Goal: Check status

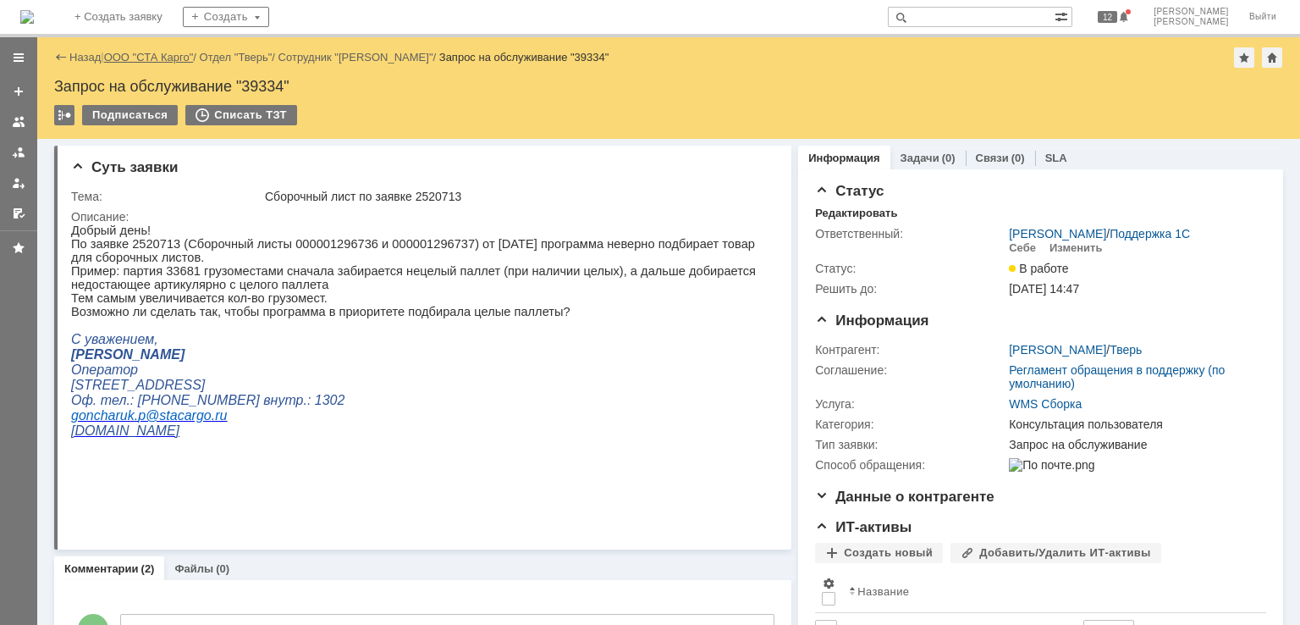
drag, startPoint x: 156, startPoint y: 55, endPoint x: 194, endPoint y: 52, distance: 38.2
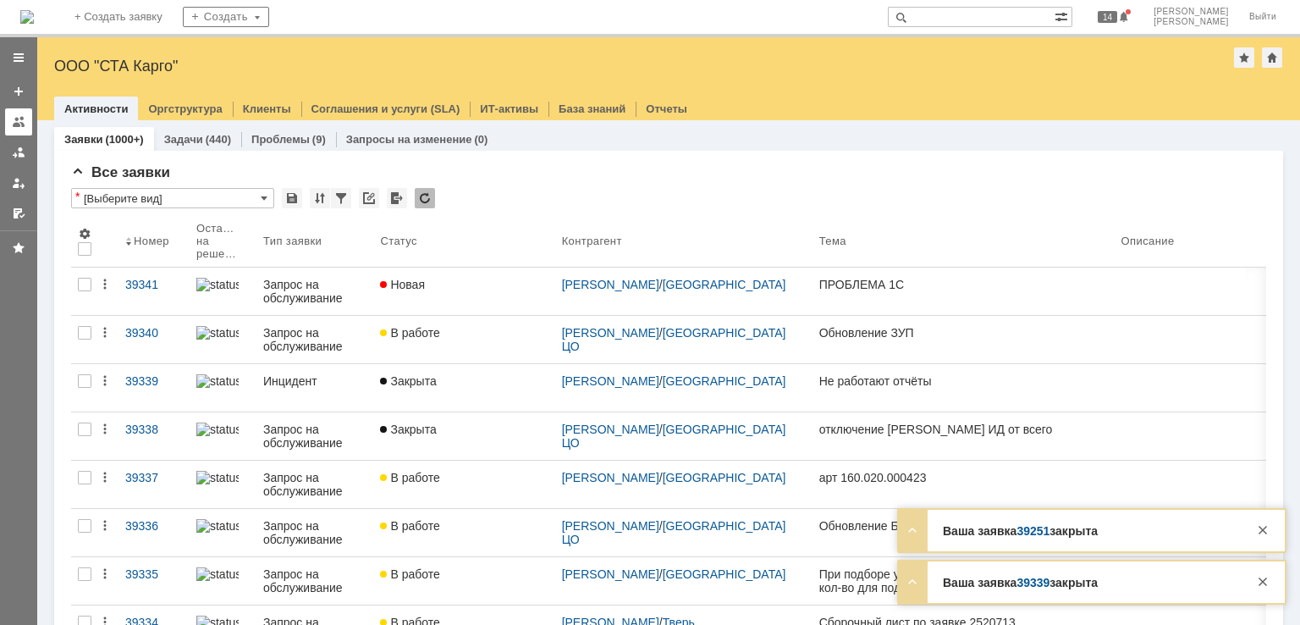
click at [19, 127] on div at bounding box center [19, 122] width 14 height 14
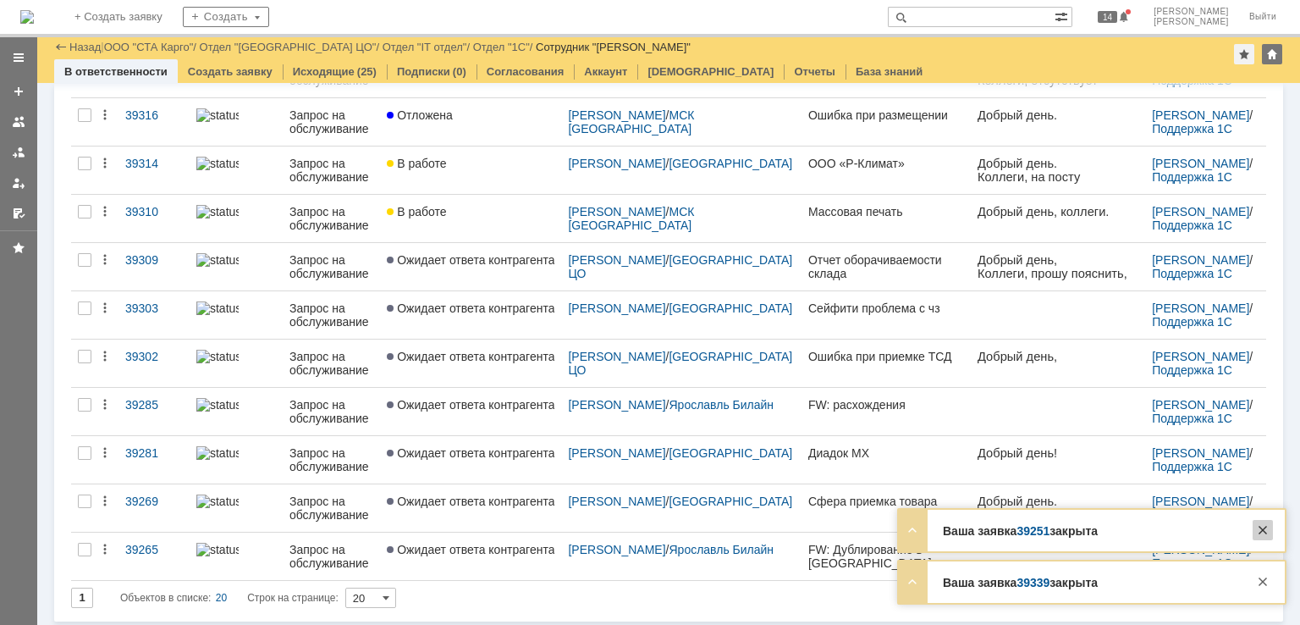
click at [1263, 532] on div at bounding box center [1263, 530] width 20 height 20
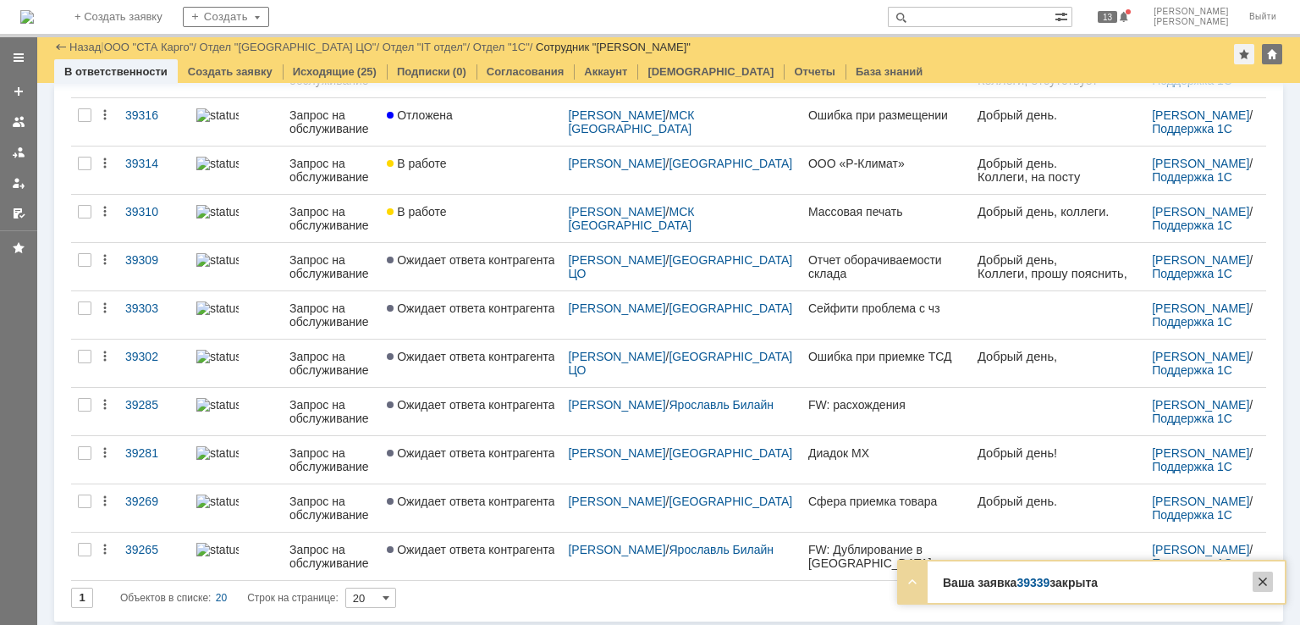
click at [1269, 583] on div at bounding box center [1263, 581] width 20 height 20
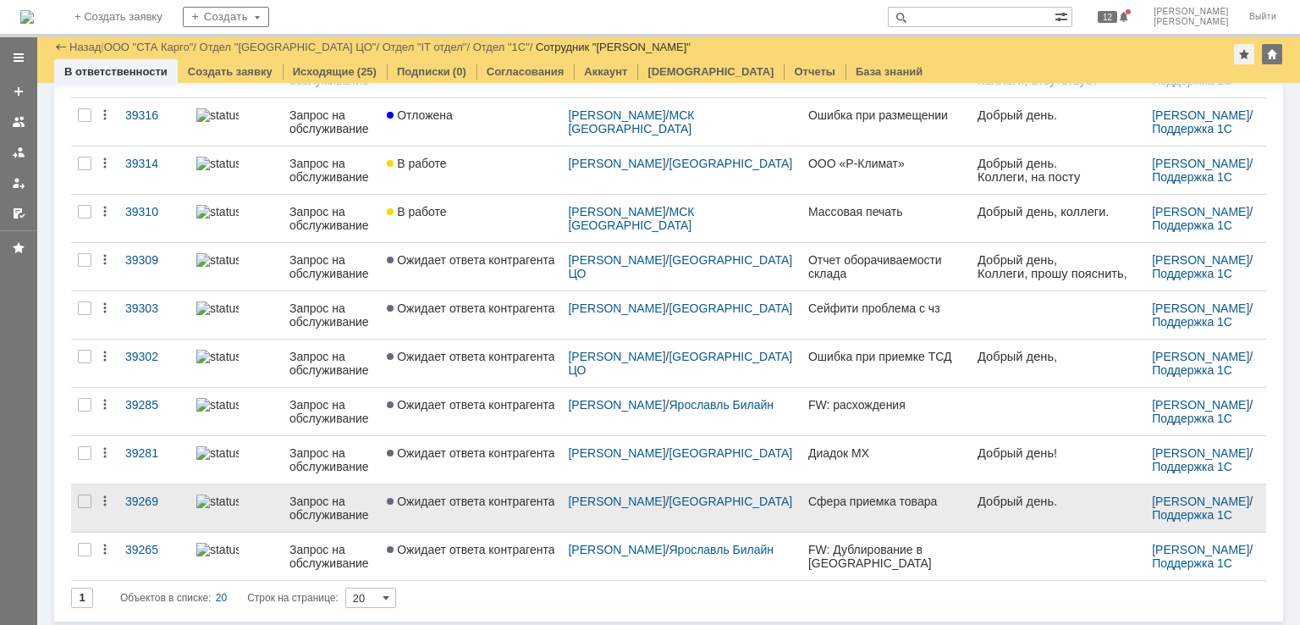
click at [802, 512] on link "Сфера приемка товара" at bounding box center [886, 507] width 169 height 47
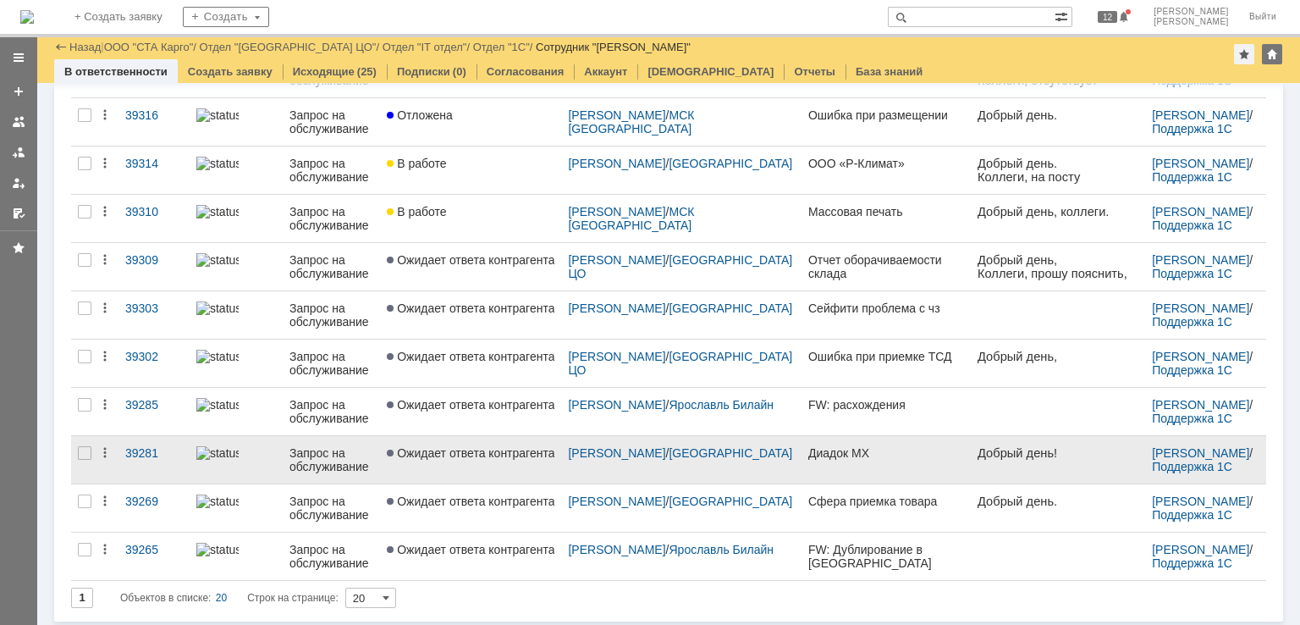
click at [505, 464] on link "Ожидает ответа контрагента" at bounding box center [470, 459] width 181 height 47
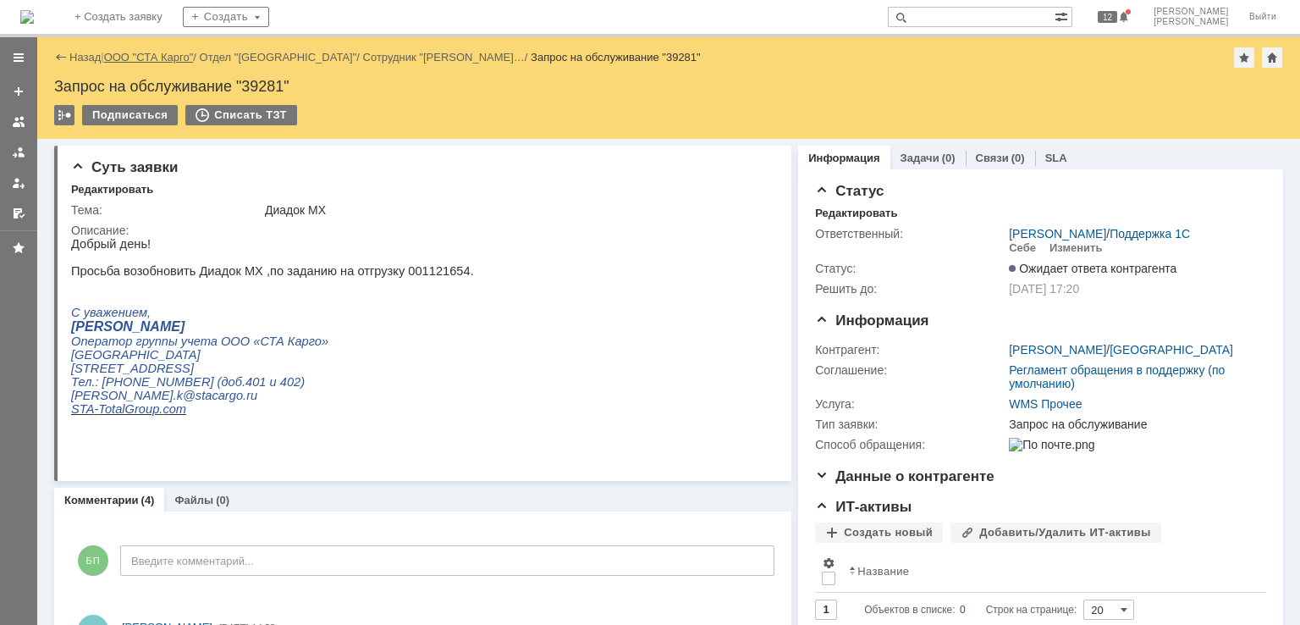
click at [124, 57] on link "ООО "СТА Карго"" at bounding box center [149, 57] width 90 height 13
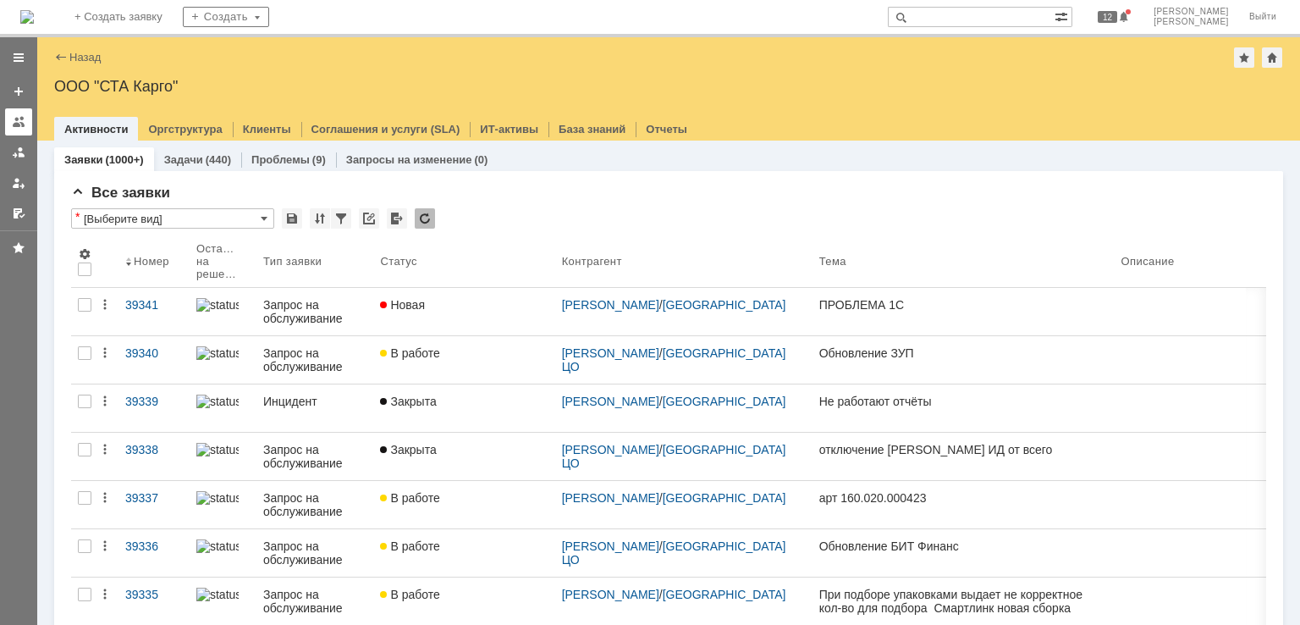
click at [20, 124] on div at bounding box center [19, 122] width 14 height 14
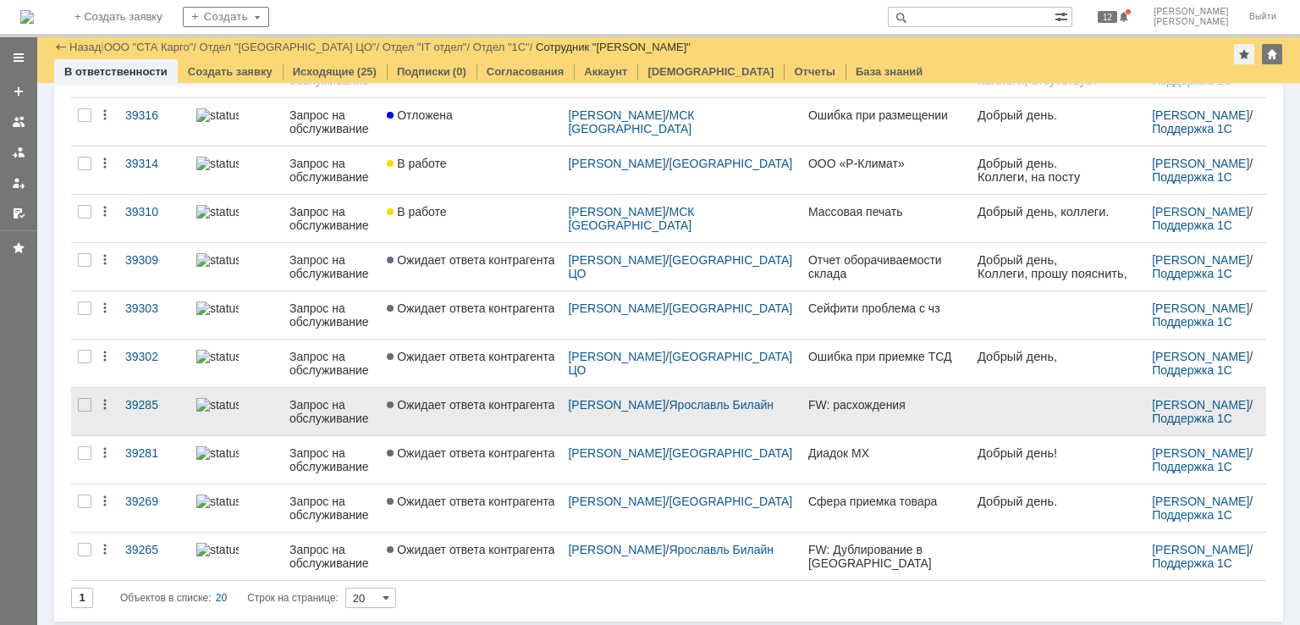
click at [498, 404] on span "Ожидает ответа контрагента" at bounding box center [471, 405] width 168 height 14
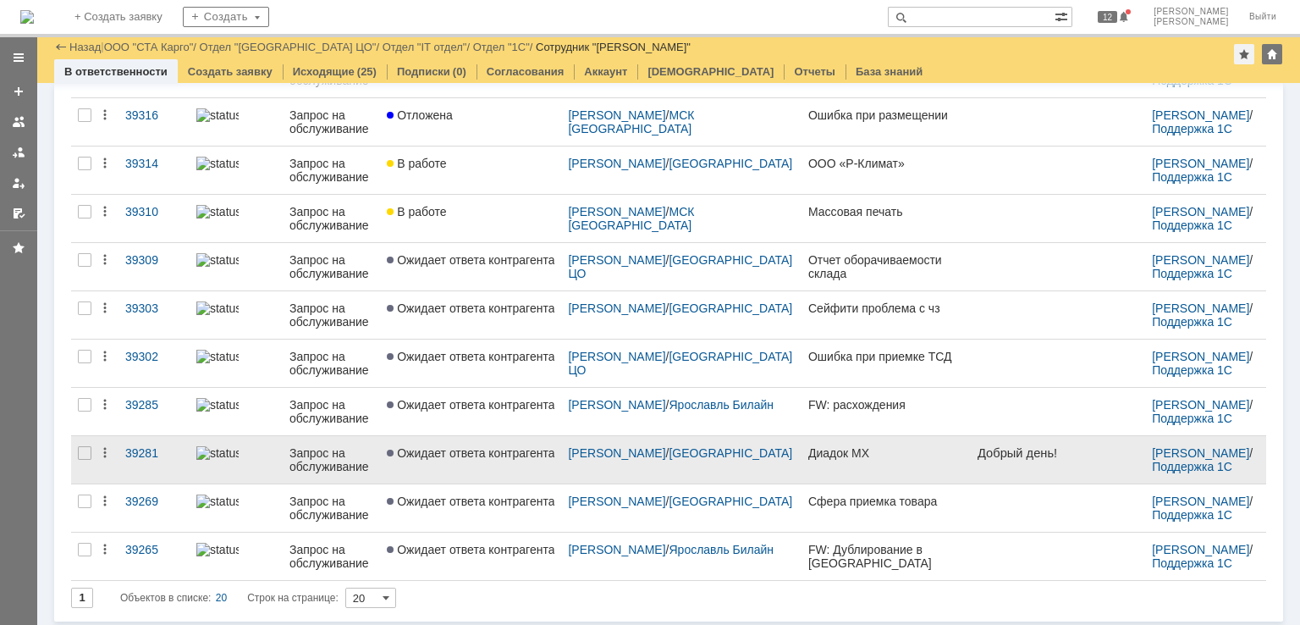
click at [472, 466] on link "Ожидает ответа контрагента" at bounding box center [470, 459] width 181 height 47
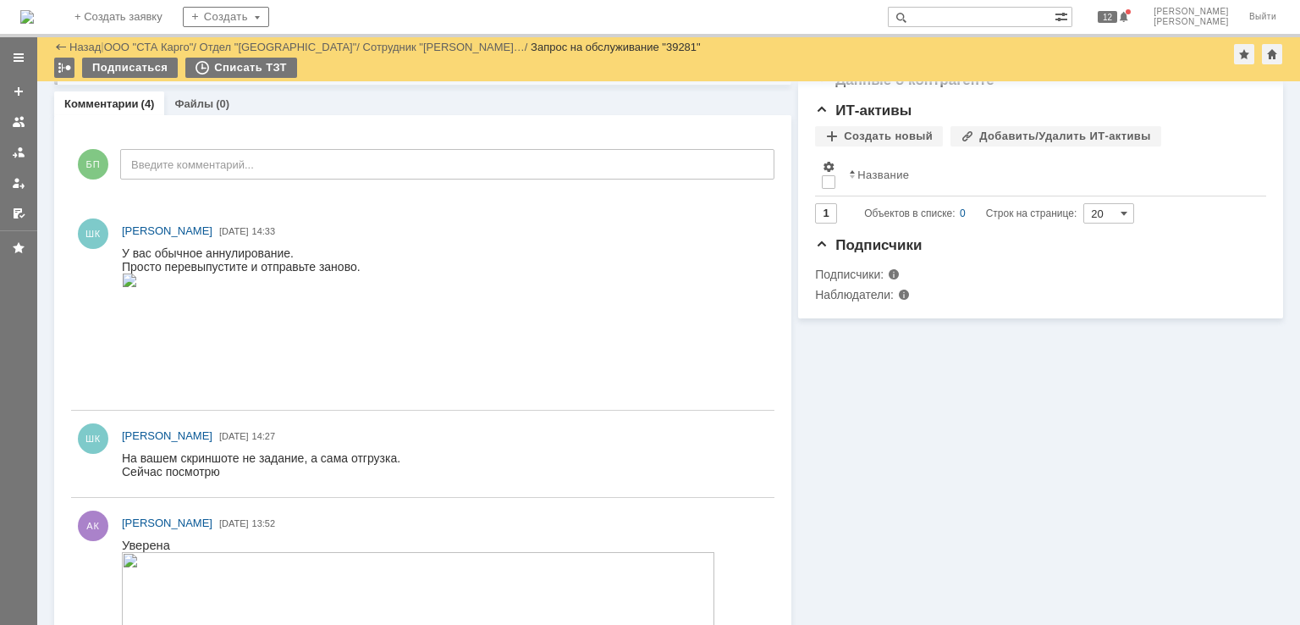
click at [137, 287] on img at bounding box center [129, 280] width 15 height 14
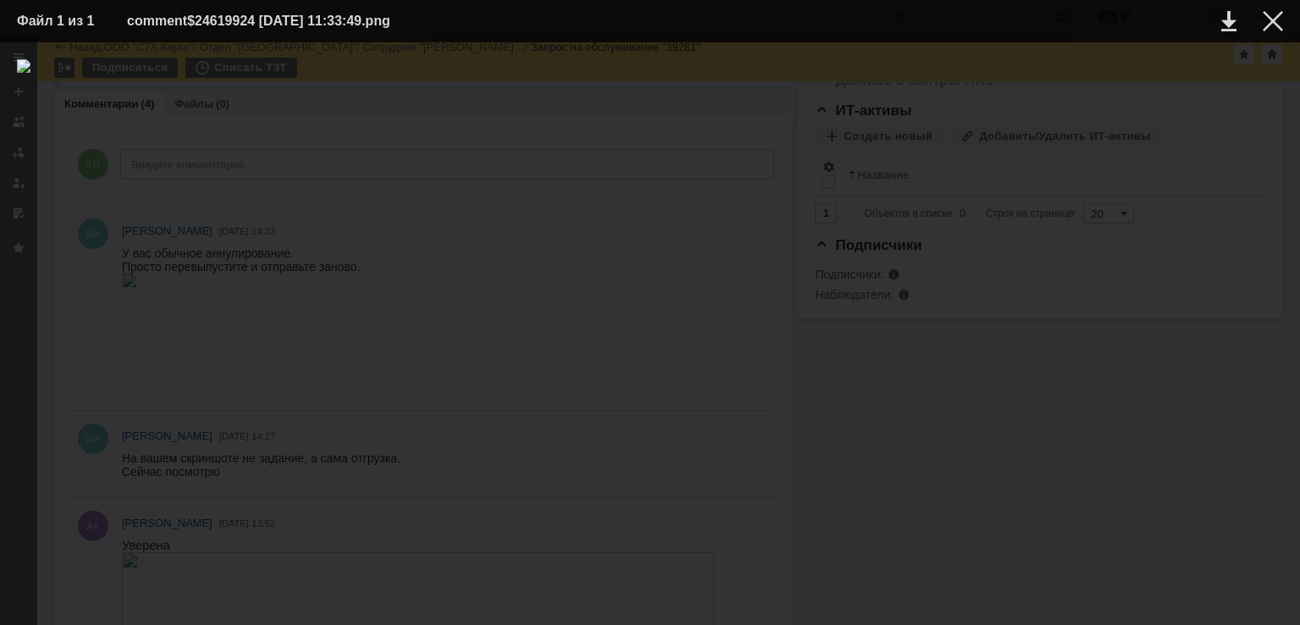
click at [1258, 47] on div "ИНФОРМАЦИЯ О ФАЙЛЕ" at bounding box center [650, 333] width 1300 height 582
click at [1260, 30] on td at bounding box center [1260, 20] width 47 height 25
click at [1265, 30] on div at bounding box center [1273, 21] width 20 height 20
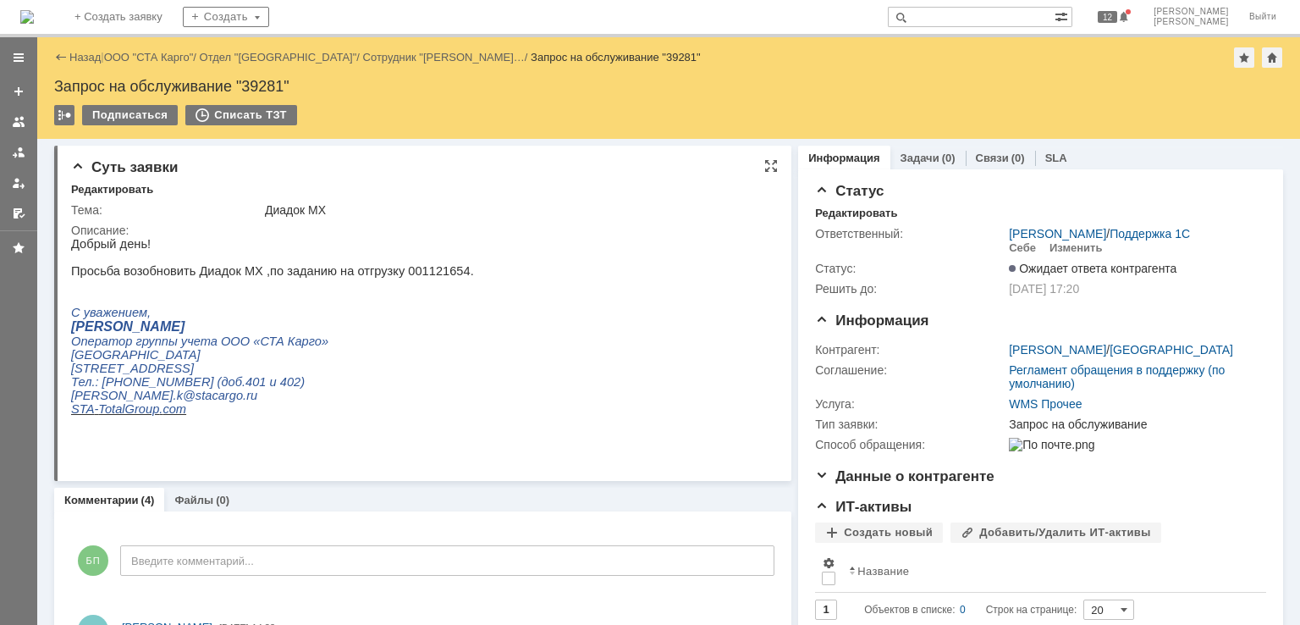
click at [406, 272] on p "Просьба возобновить Диадок МХ ,по заданию на отгрузку 001121654." at bounding box center [272, 271] width 403 height 14
copy p "001121654"
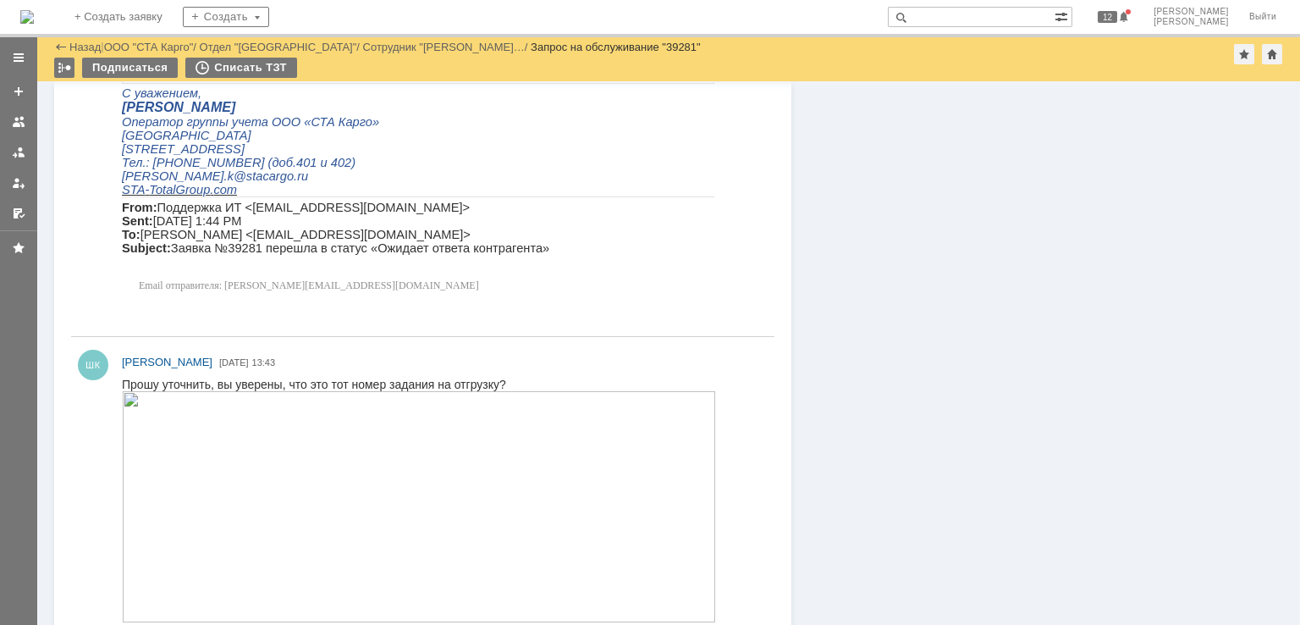
click at [310, 516] on img at bounding box center [419, 506] width 594 height 231
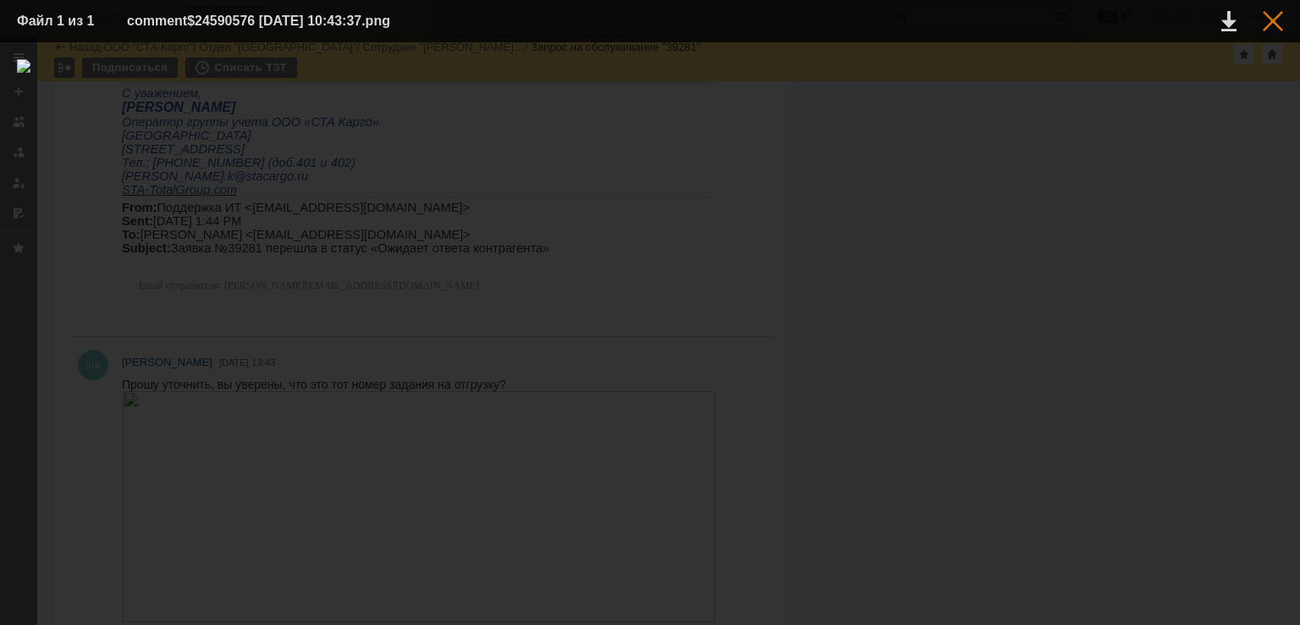
click at [1279, 24] on div at bounding box center [1273, 21] width 20 height 20
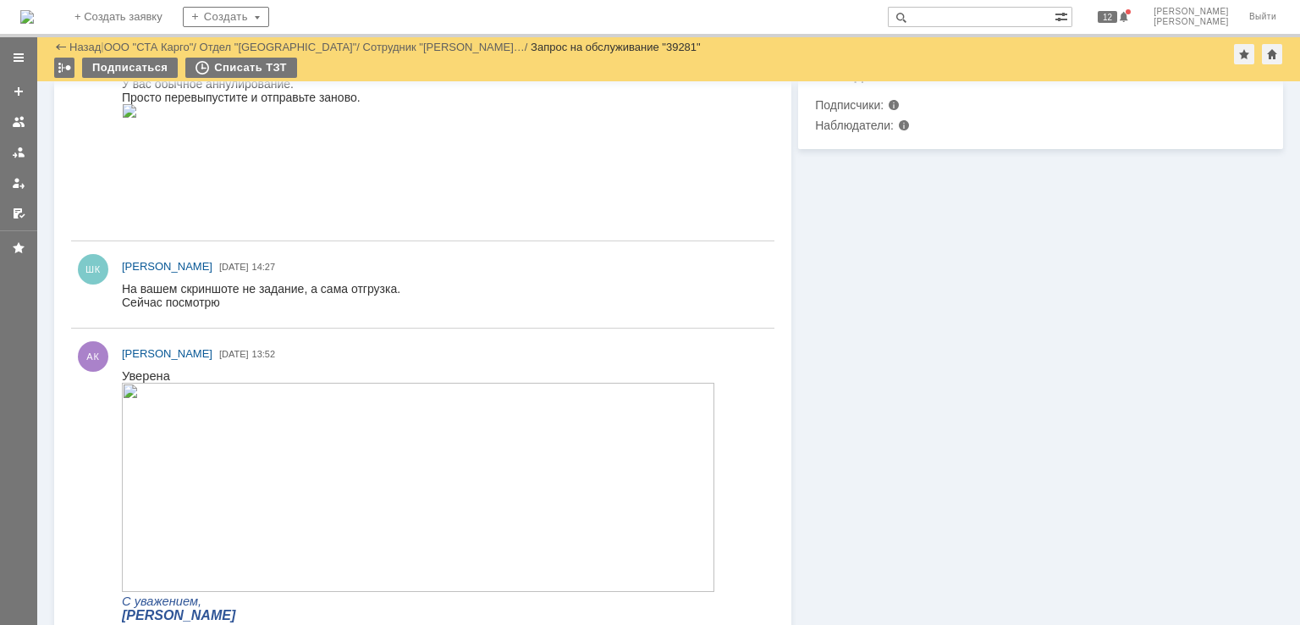
click at [361, 446] on img at bounding box center [418, 487] width 593 height 209
